Goal: Transaction & Acquisition: Subscribe to service/newsletter

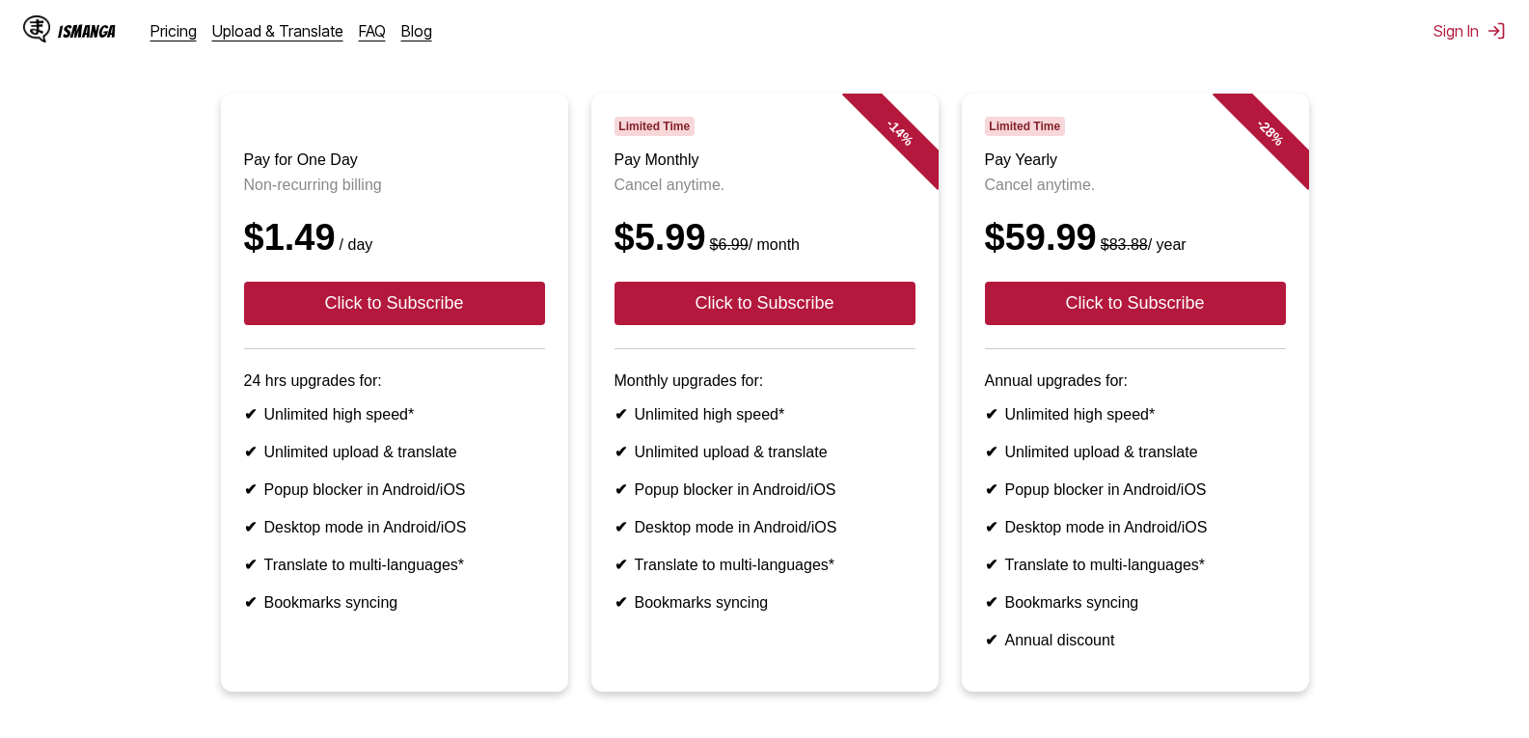
scroll to position [193, 0]
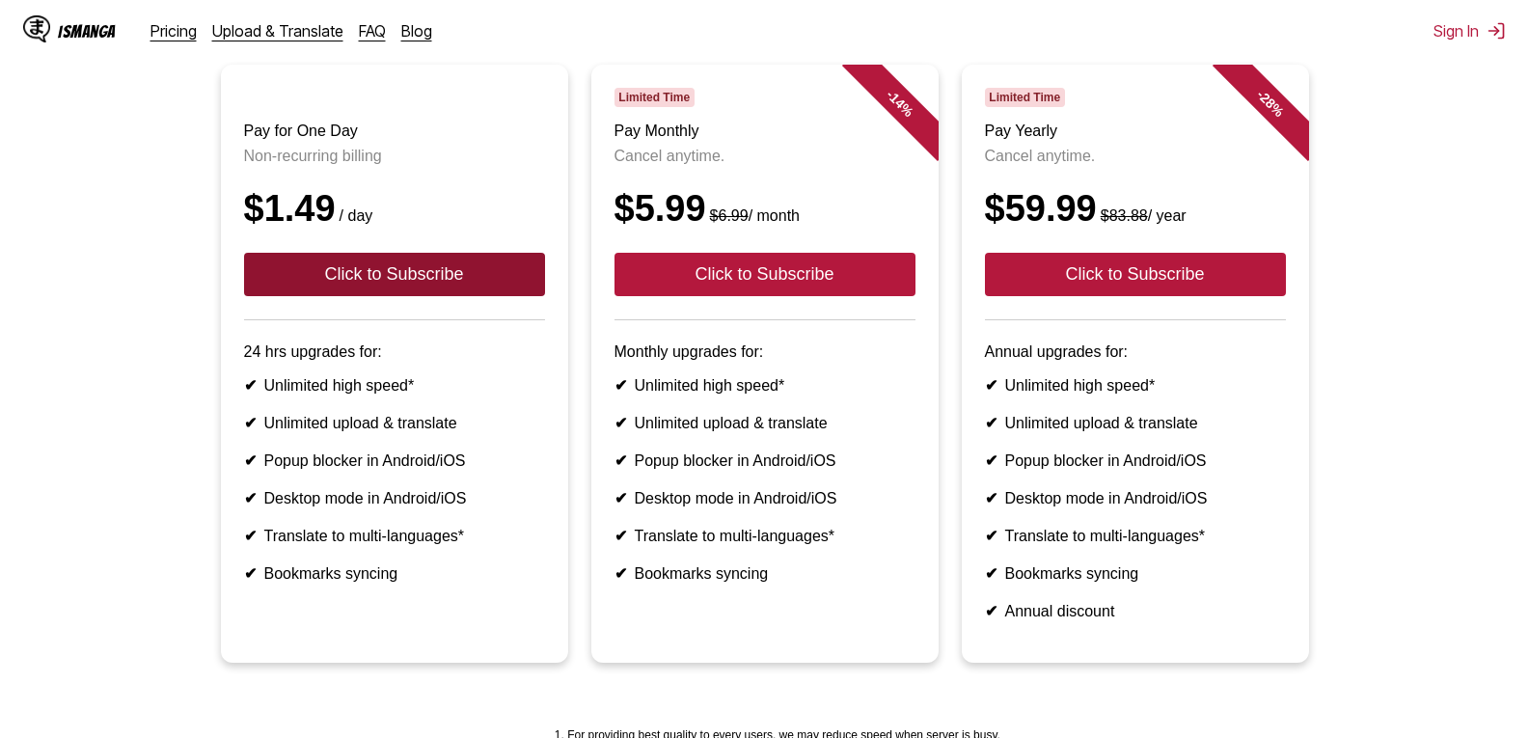
click at [340, 295] on button "Click to Subscribe" at bounding box center [394, 274] width 301 height 43
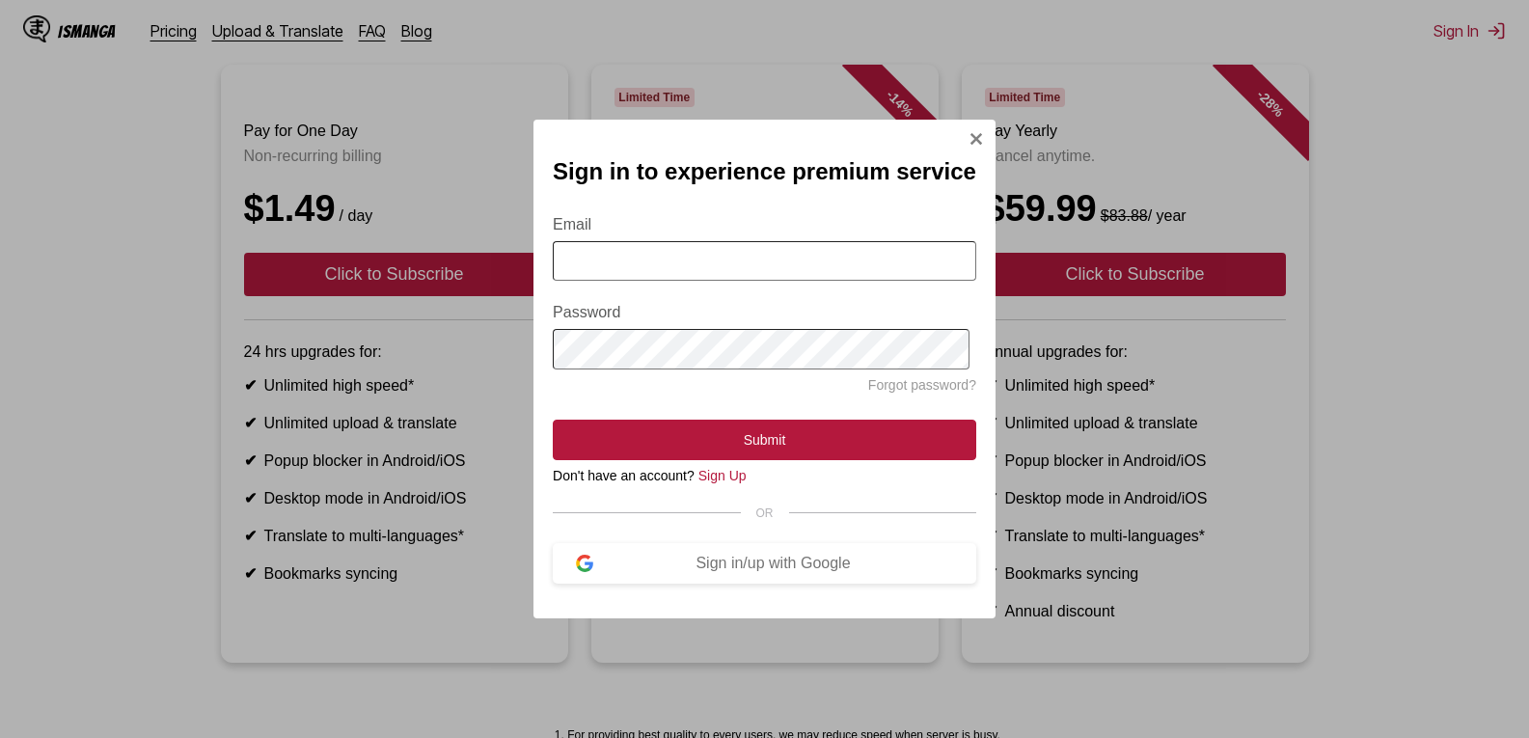
click at [192, 596] on div "Sign in to experience premium service Email Password Forgot password? Submit Do…" at bounding box center [764, 369] width 1529 height 738
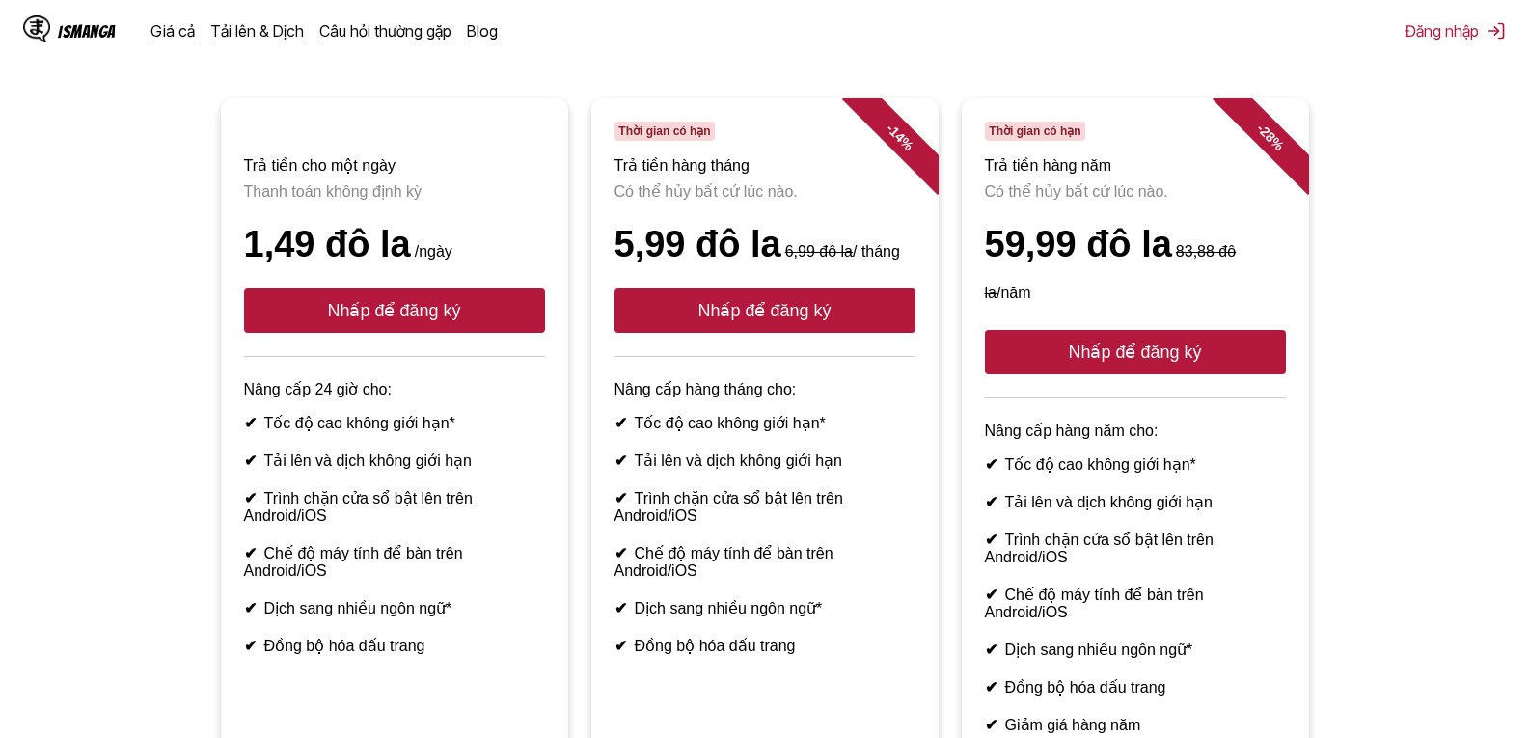
scroll to position [0, 0]
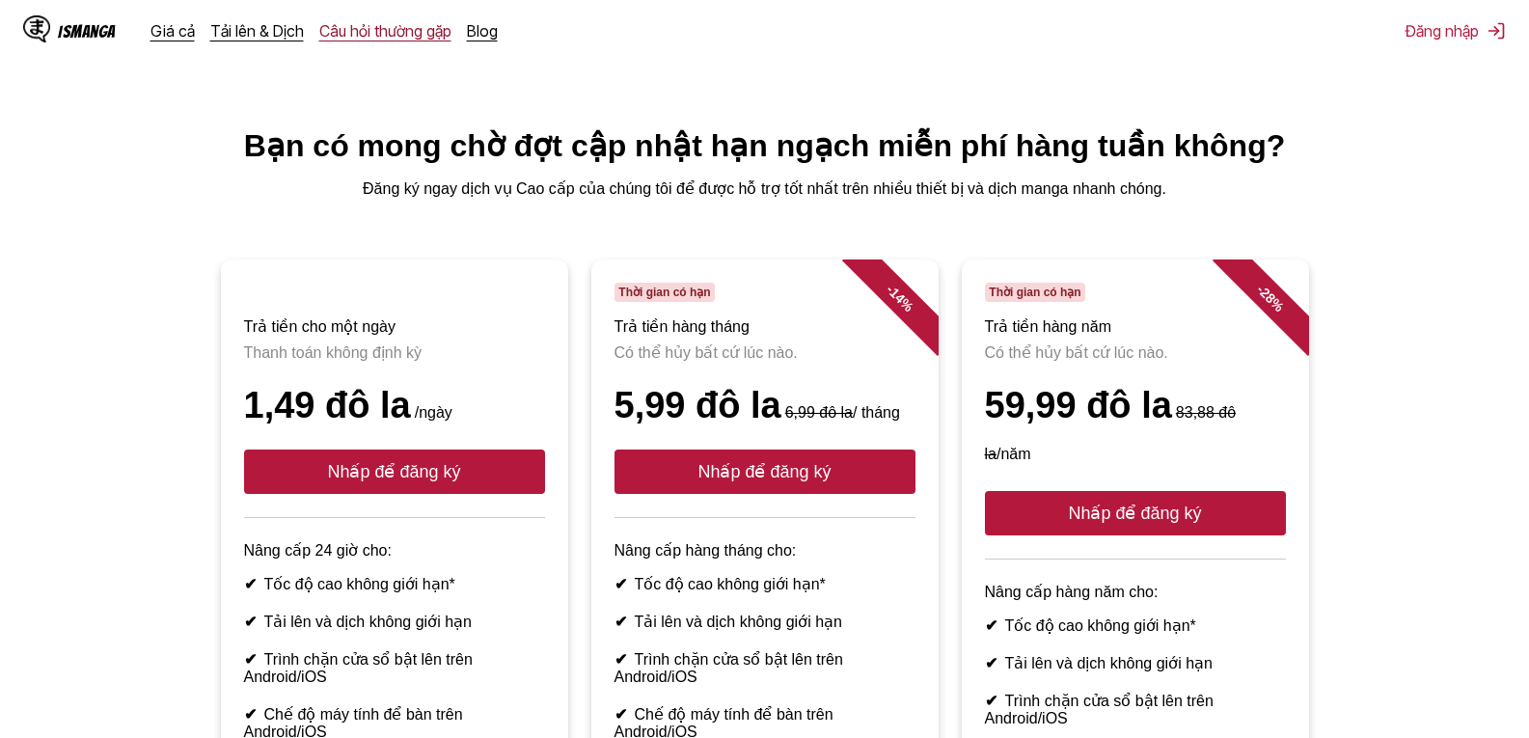
click at [438, 28] on font "Câu hỏi thường gặp" at bounding box center [385, 30] width 132 height 19
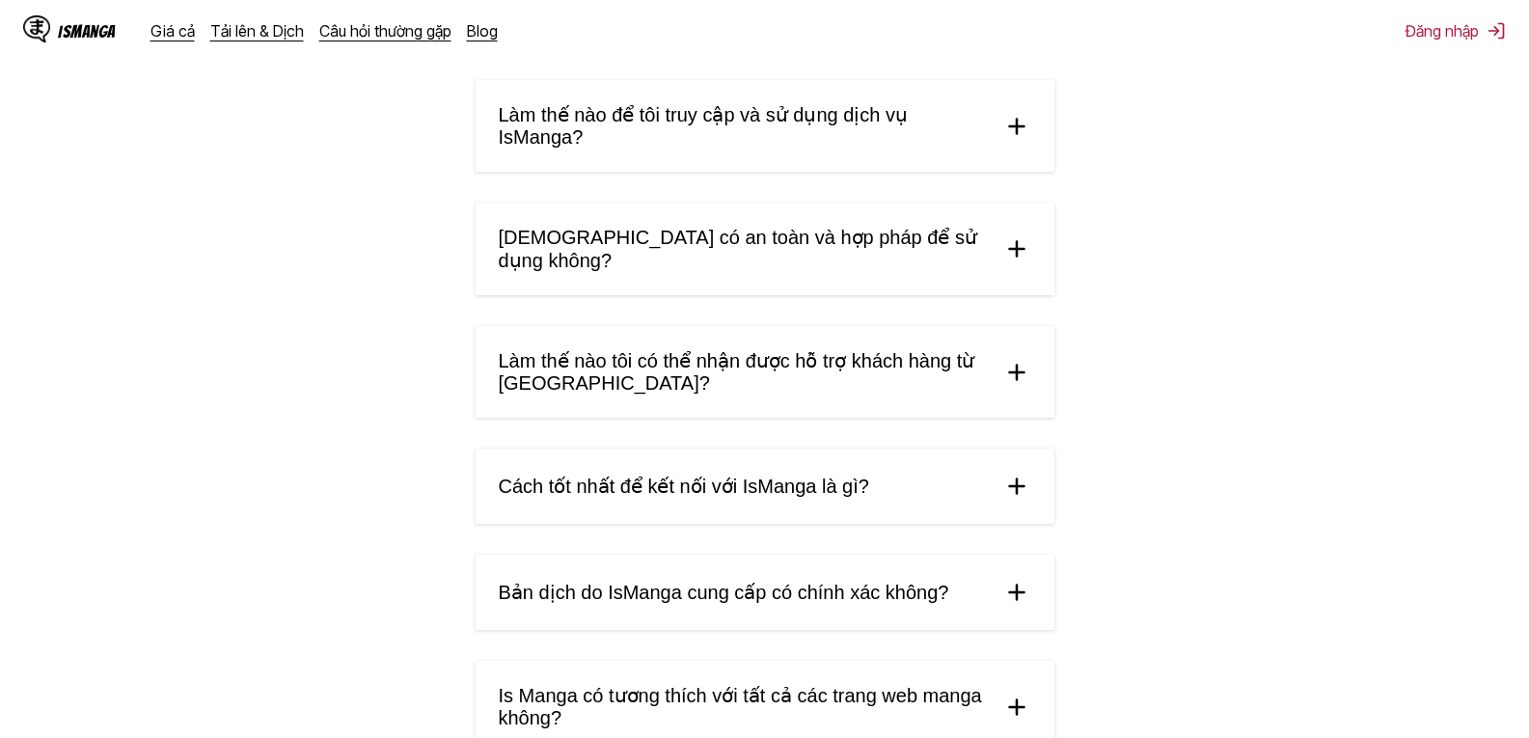
scroll to position [579, 0]
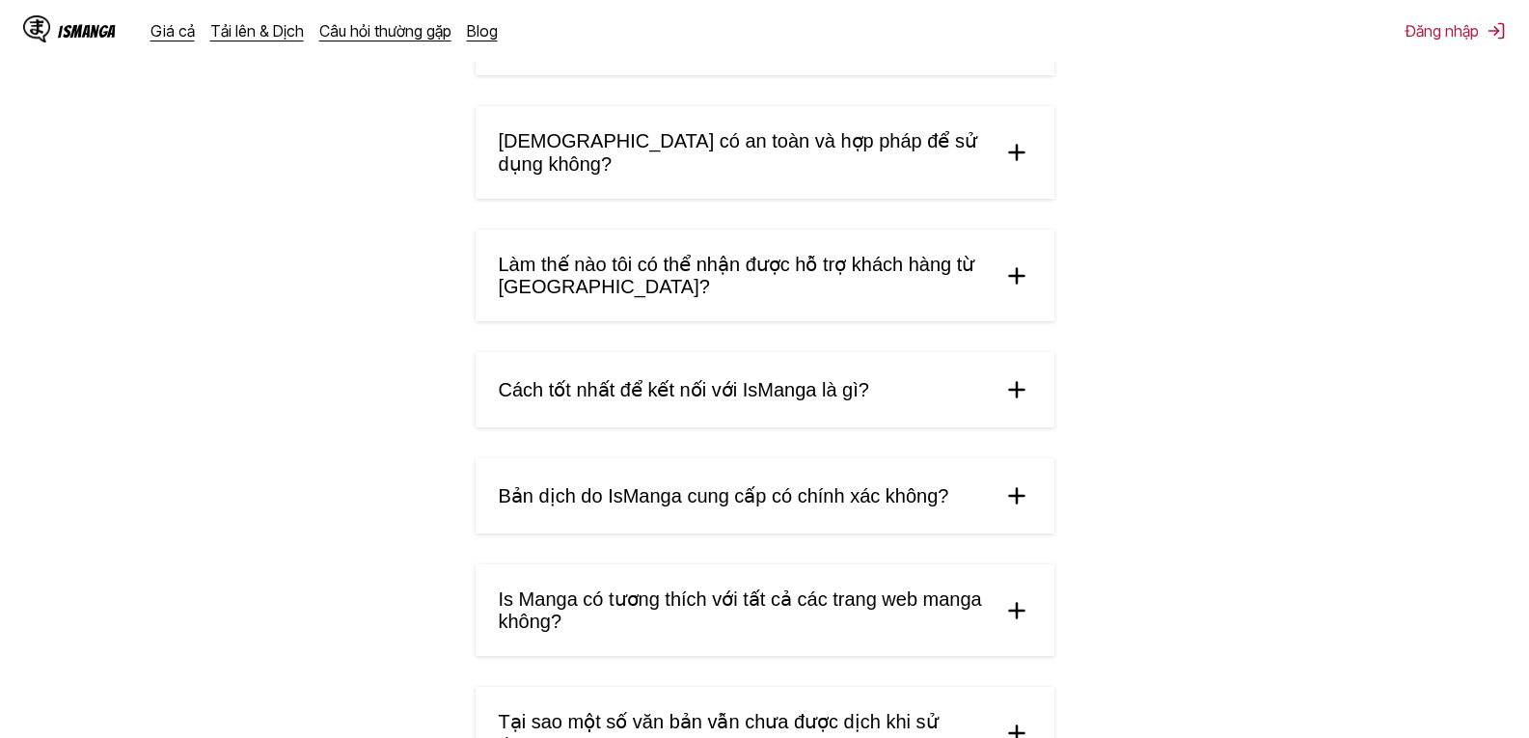
click at [1033, 129] on summary "[DEMOGRAPHIC_DATA] có an toàn và hợp pháp để sử dụng không?" at bounding box center [765, 152] width 579 height 93
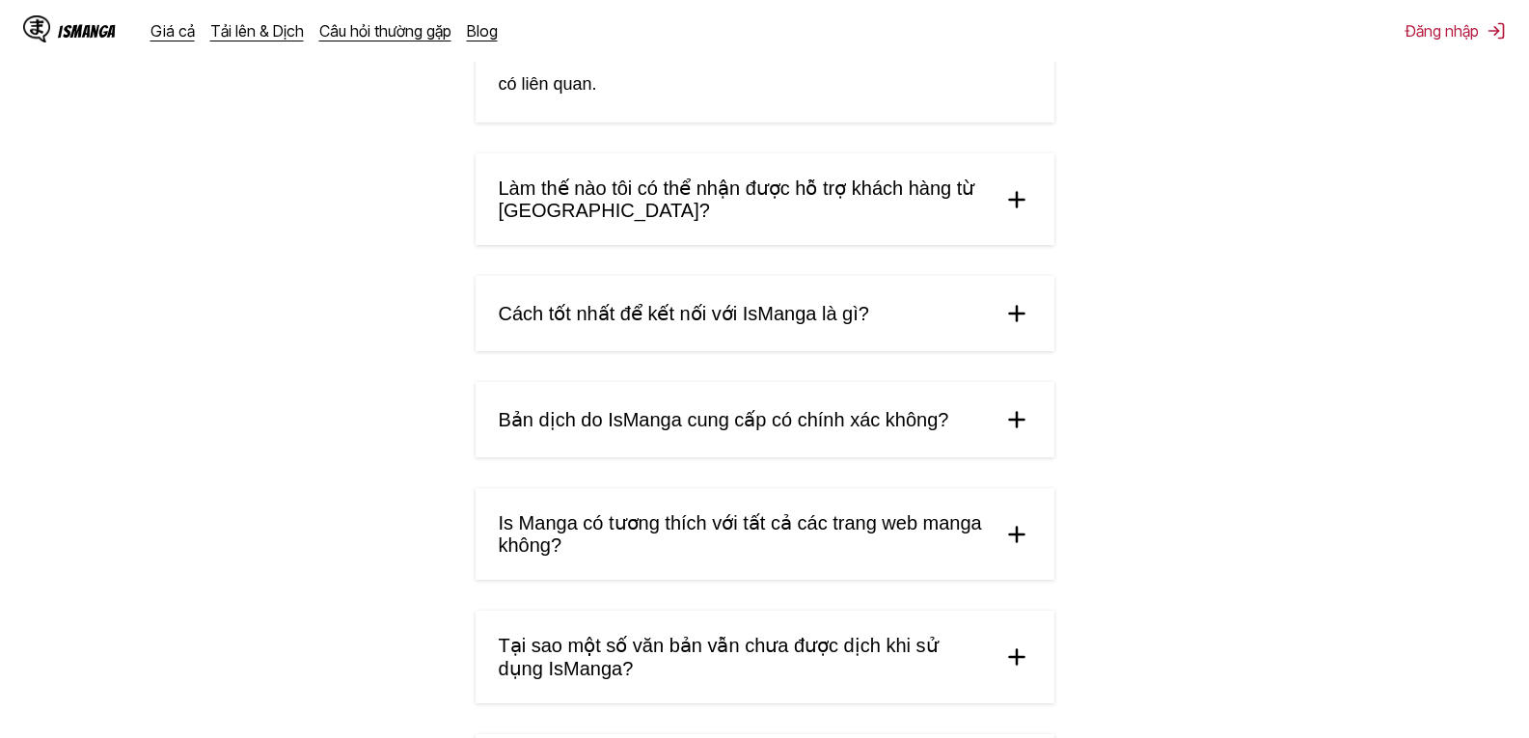
scroll to position [868, 0]
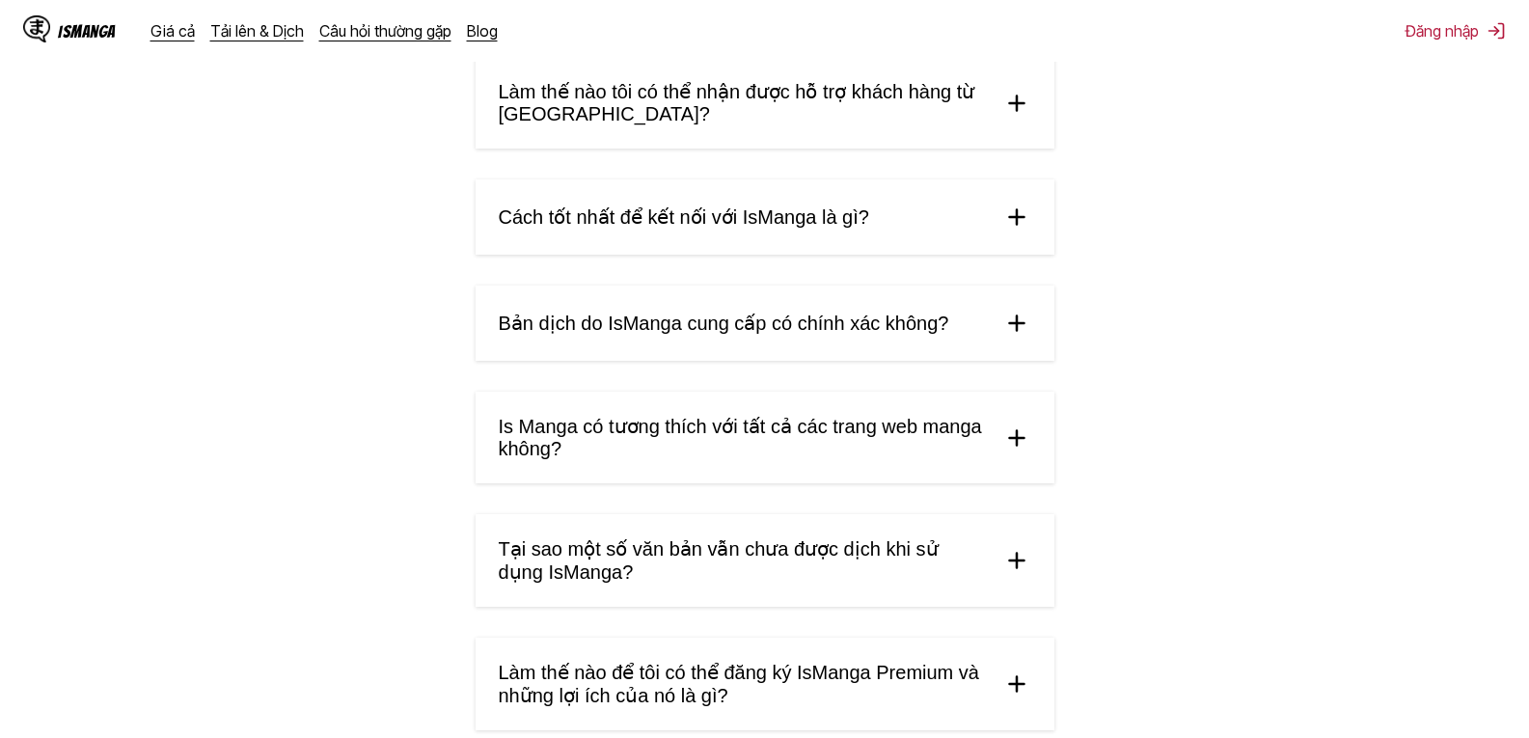
click at [1001, 426] on summary "Is Manga có tương thích với tất cả các trang web manga không?" at bounding box center [765, 438] width 579 height 92
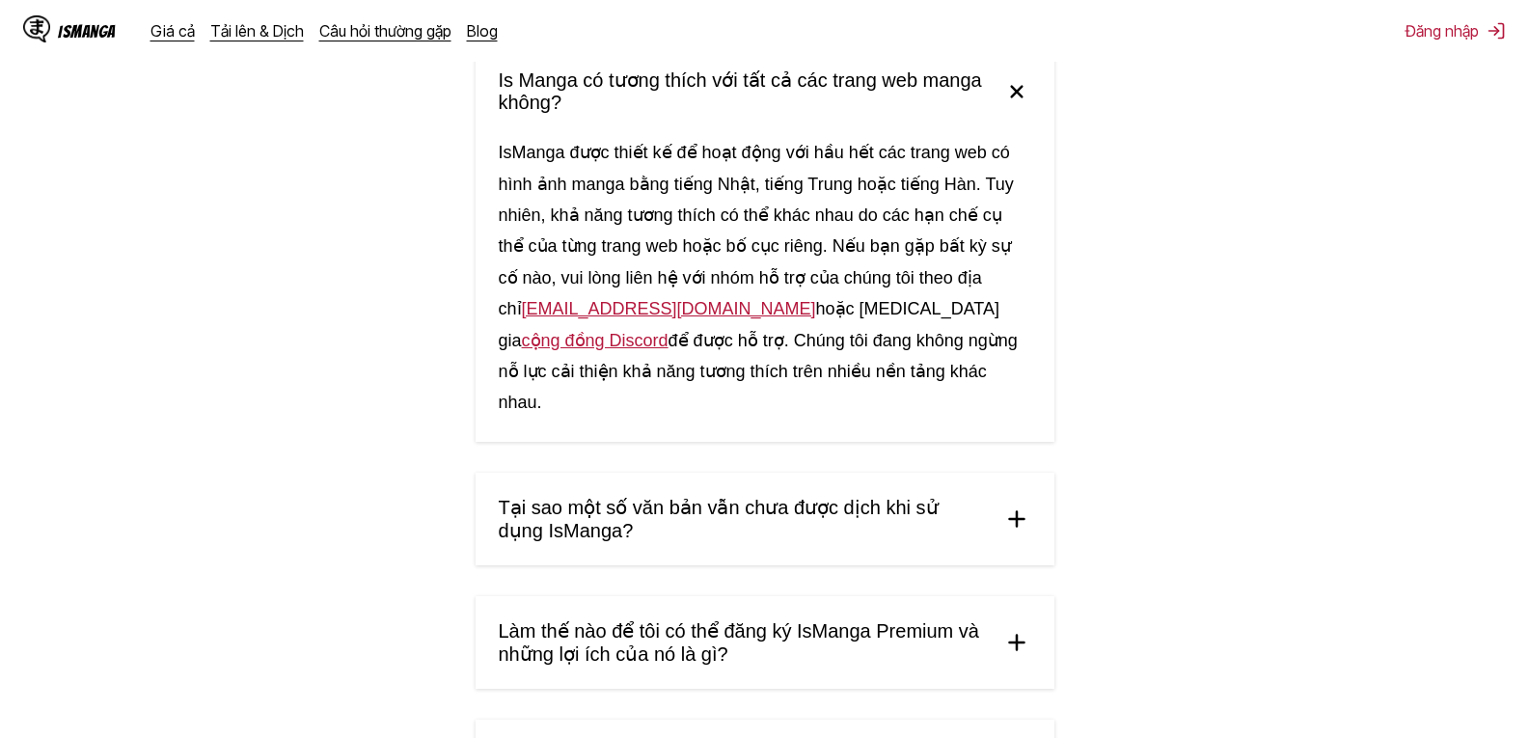
scroll to position [1254, 0]
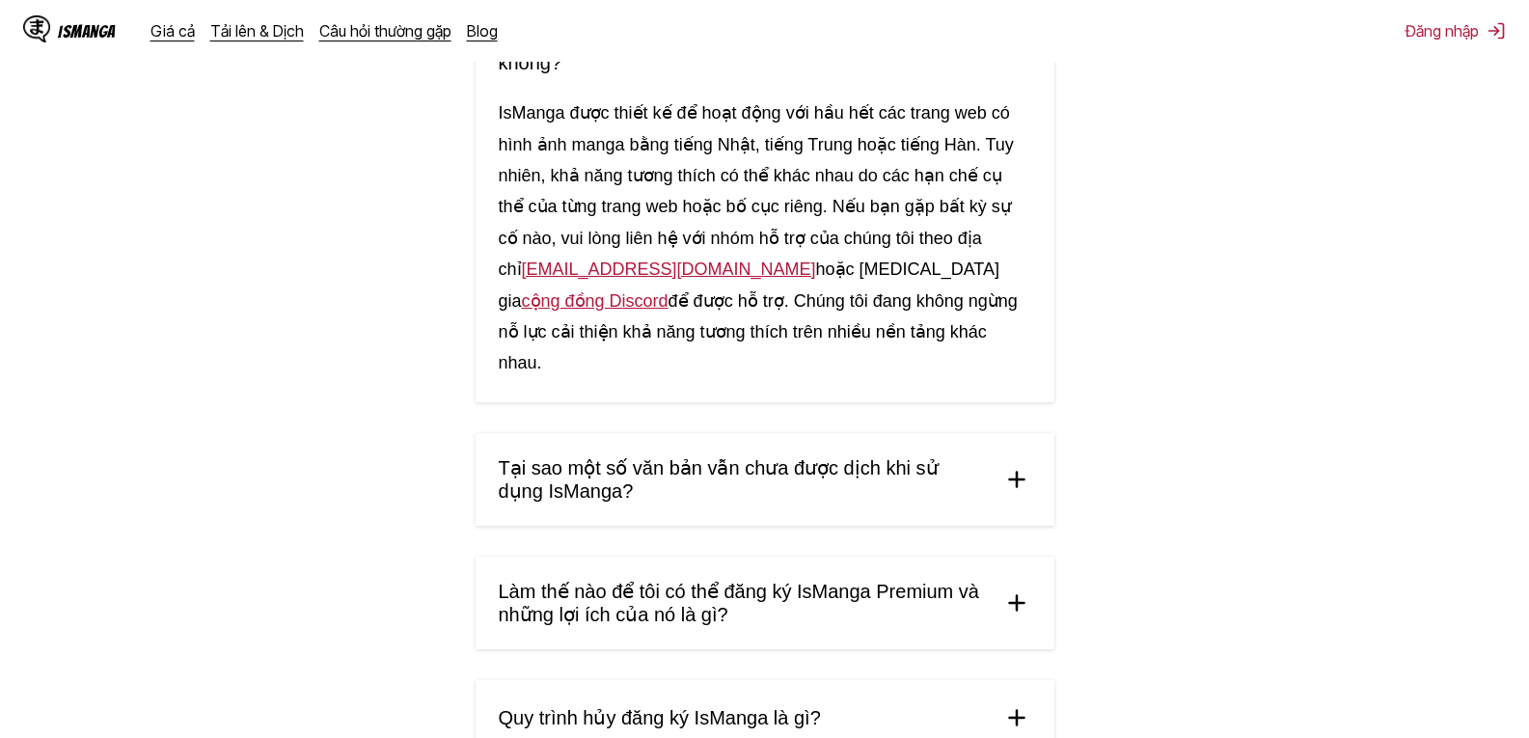
click at [854, 455] on summary "Tại sao một số văn bản vẫn chưa được dịch khi sử dụng IsManga?" at bounding box center [765, 479] width 579 height 93
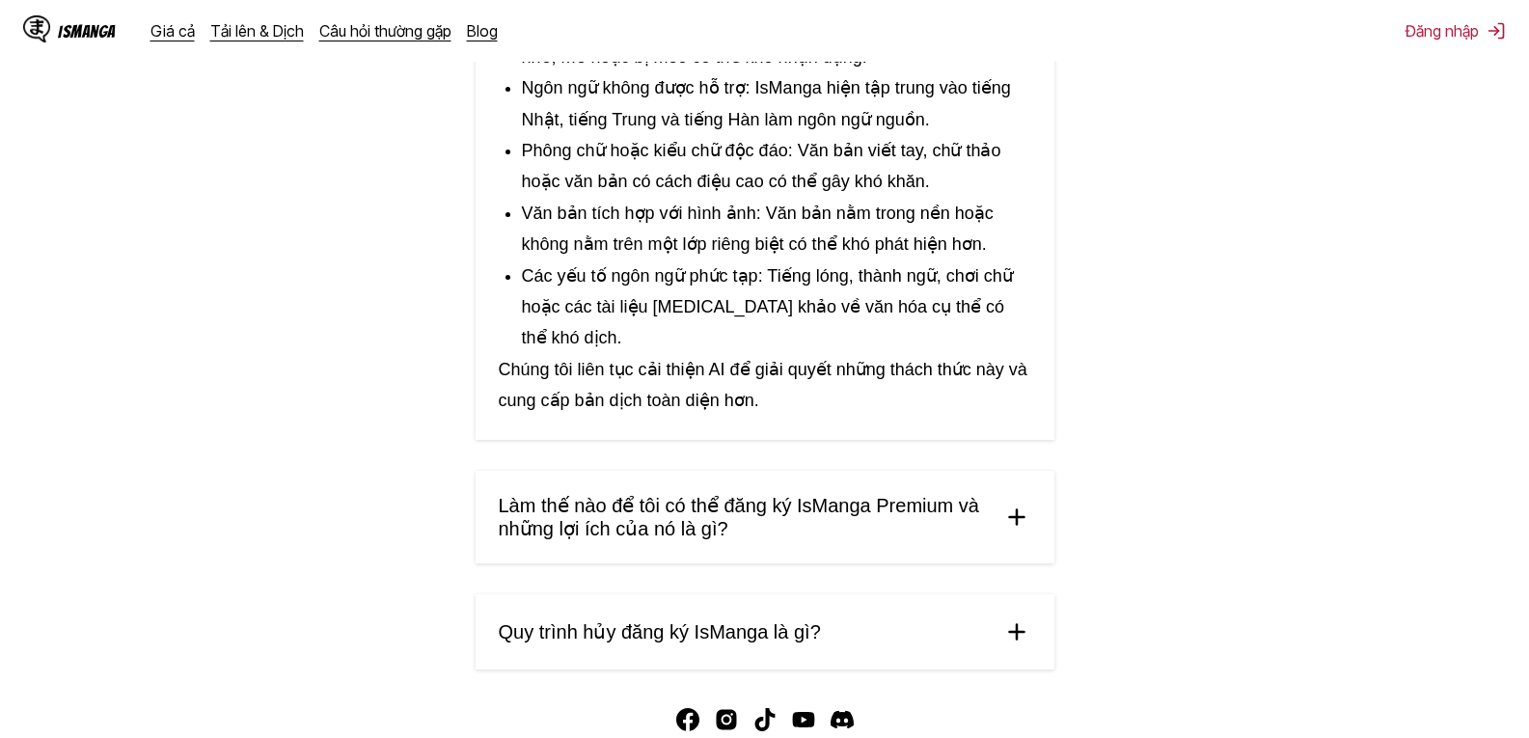
scroll to position [1833, 0]
click at [901, 470] on summary "Làm thế nào để tôi có thể đăng ký IsManga Premium và những lợi ích của nó là gì?" at bounding box center [765, 516] width 579 height 93
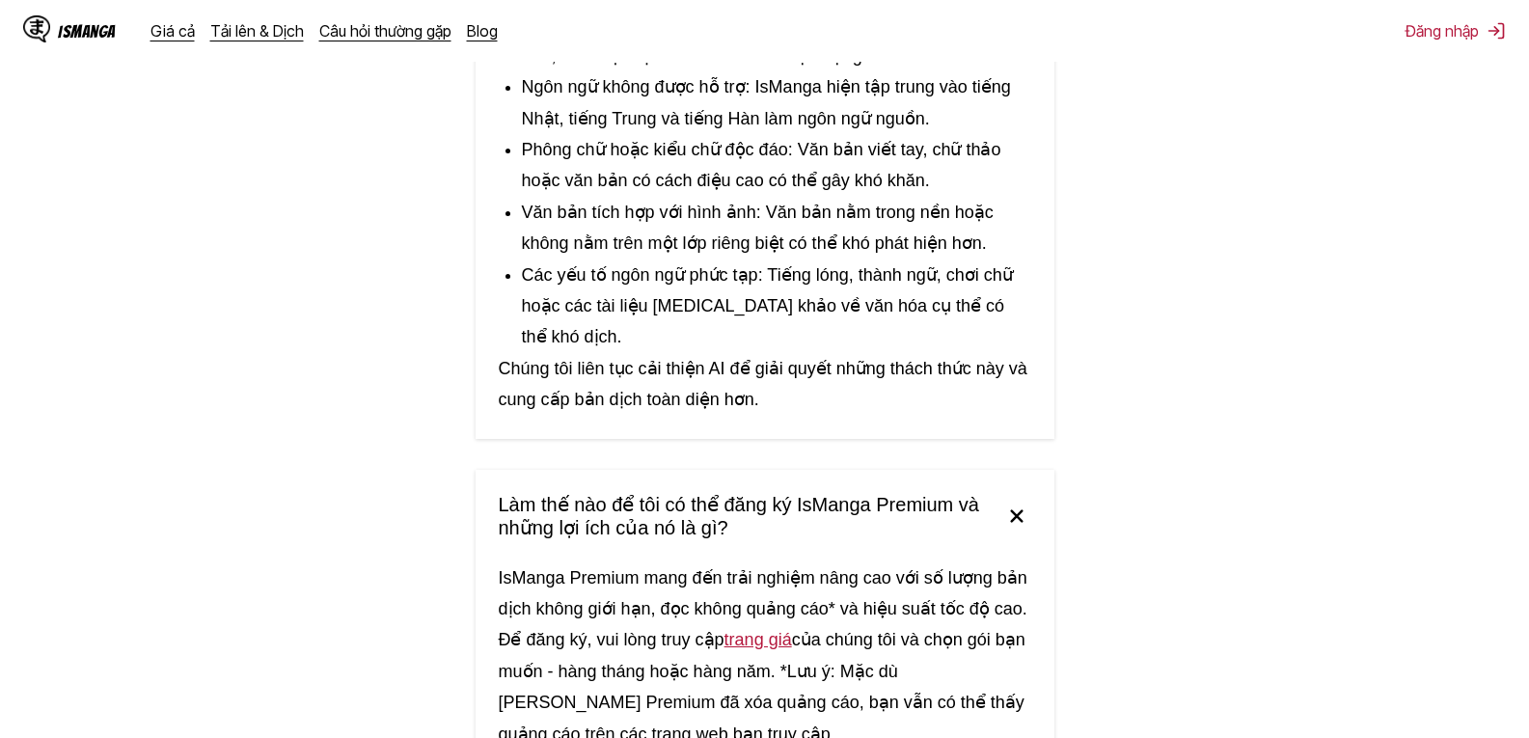
click at [757, 630] on font "trang giá" at bounding box center [759, 639] width 68 height 19
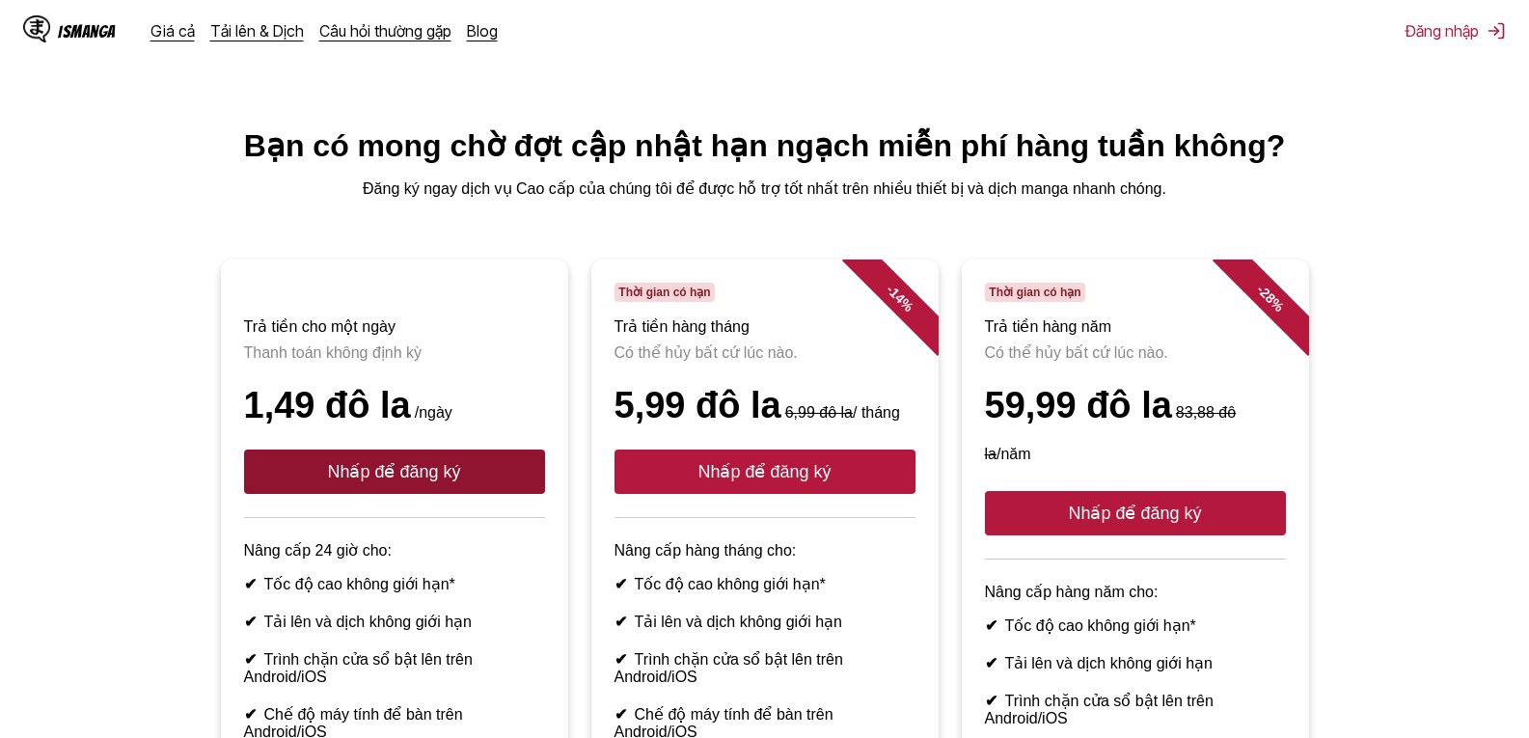
click at [461, 494] on button "Nhấp để đăng ký" at bounding box center [394, 472] width 301 height 44
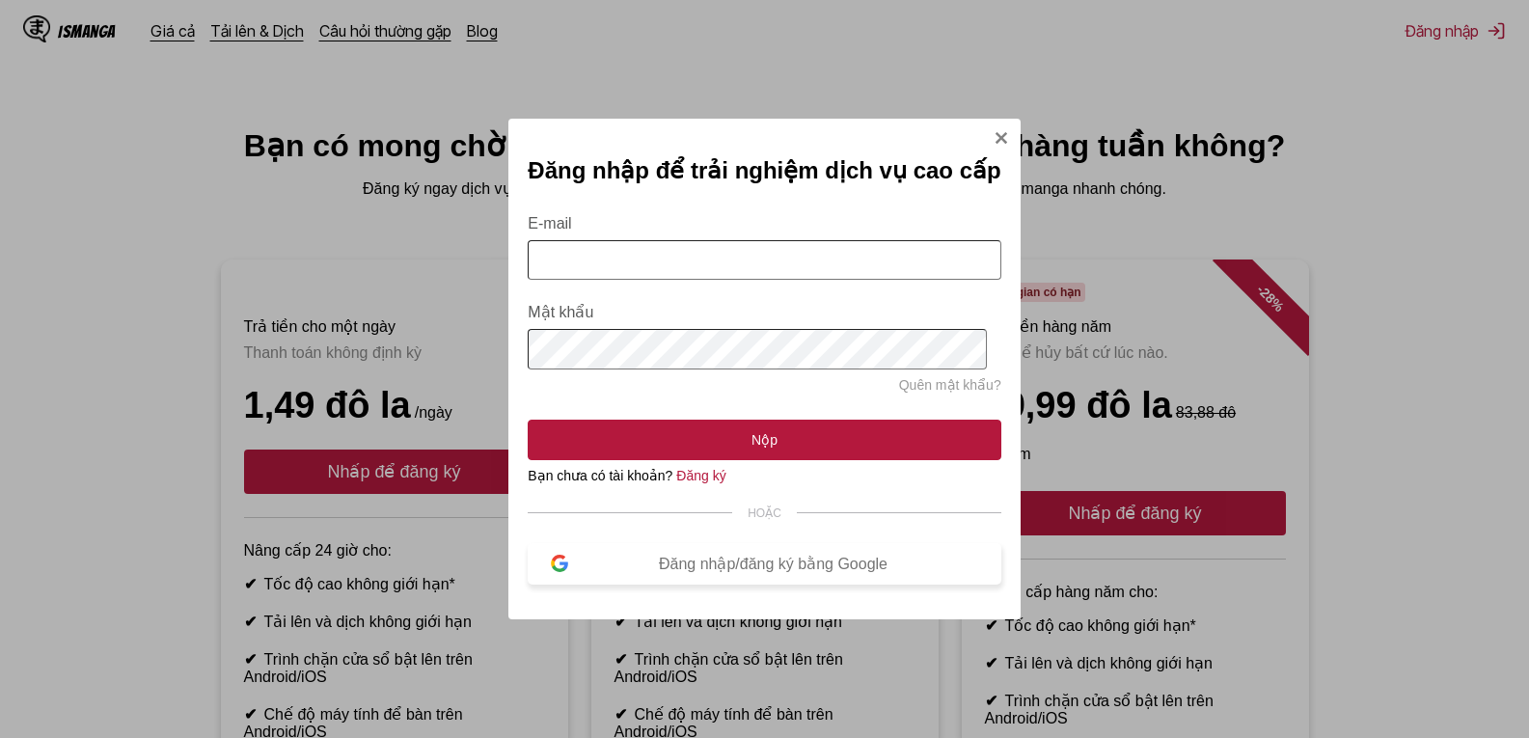
click at [757, 560] on button "Đăng nhập/đăng ký bằng Google" at bounding box center [764, 563] width 473 height 41
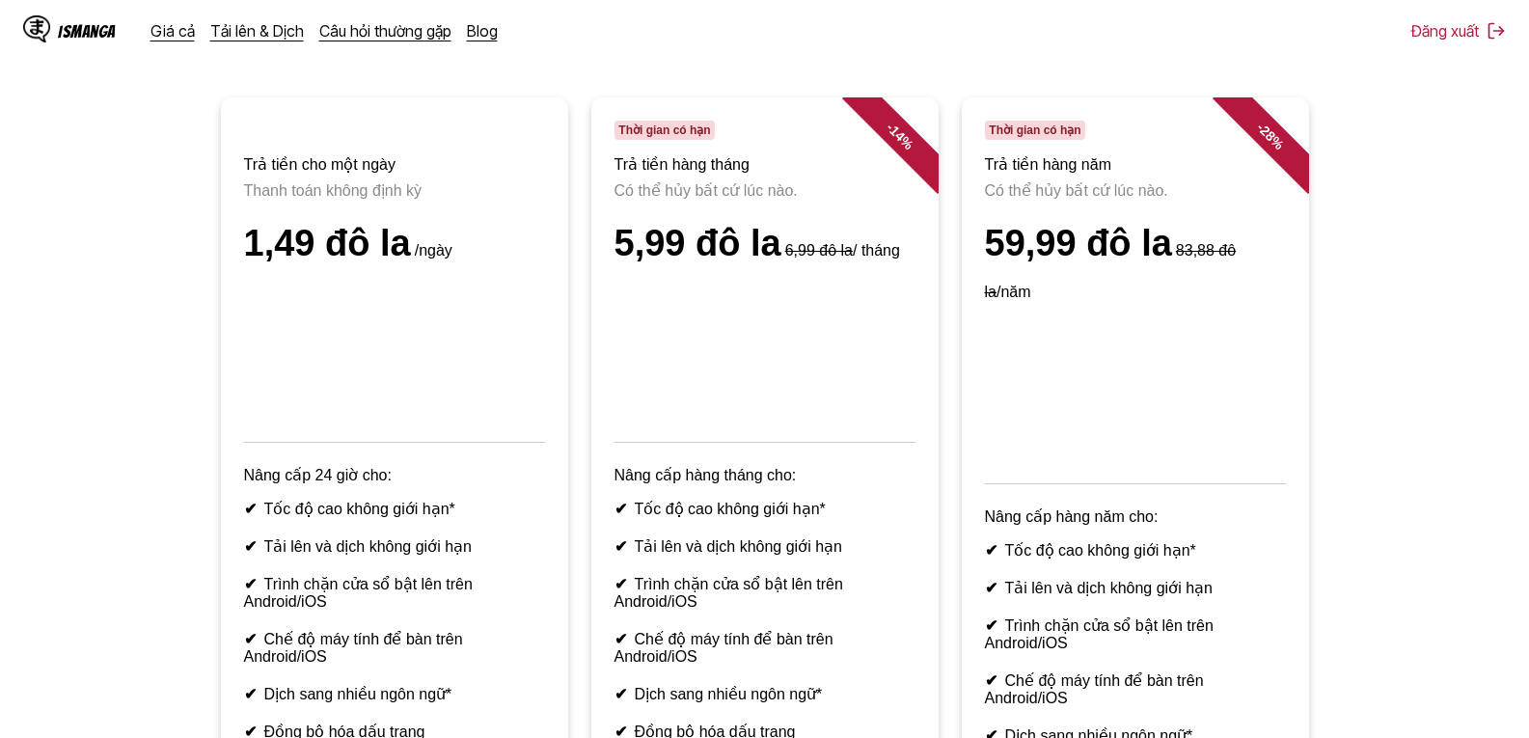
scroll to position [289, 0]
